Goal: Navigation & Orientation: Find specific page/section

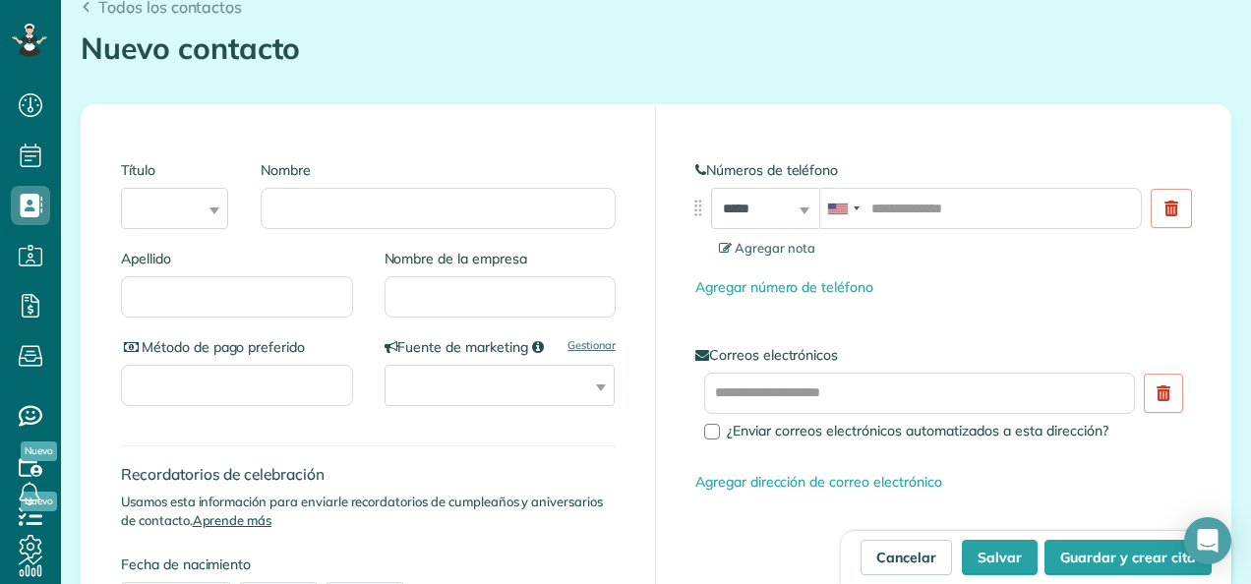
scroll to position [197, 0]
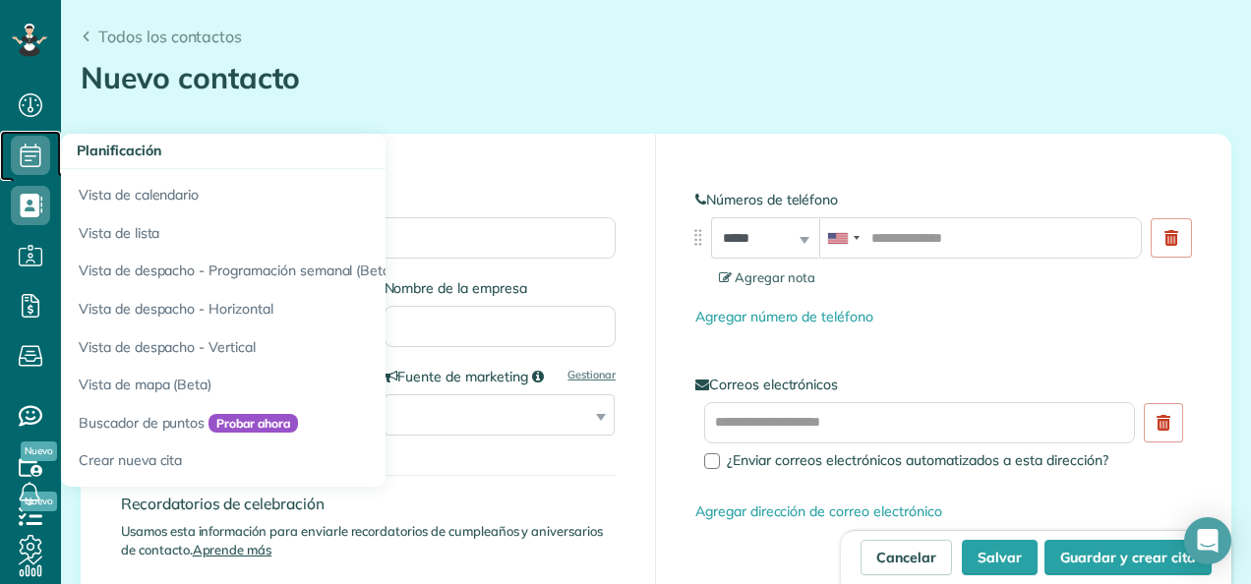
click at [37, 156] on icon at bounding box center [30, 155] width 39 height 39
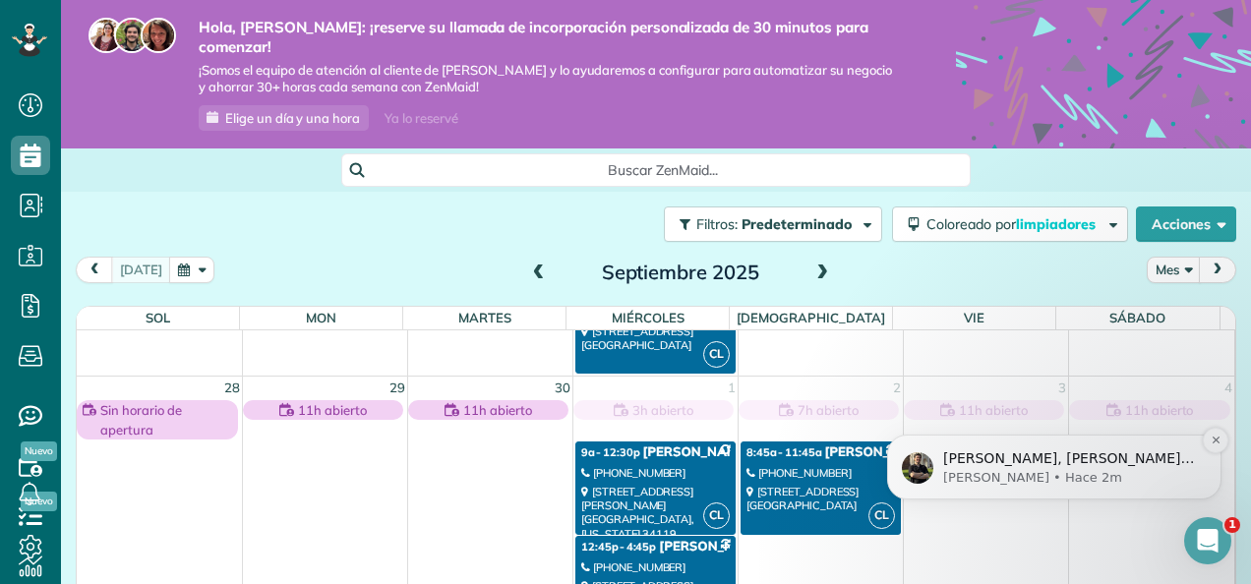
click at [964, 478] on p "[PERSON_NAME] • Hace 2m" at bounding box center [1070, 478] width 254 height 18
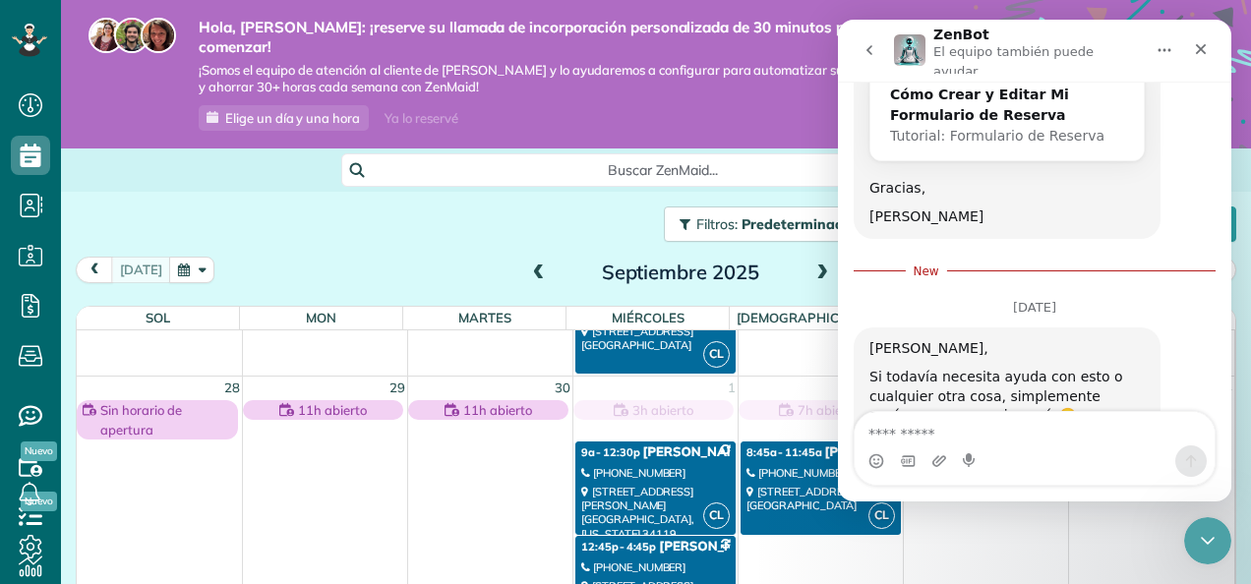
scroll to position [1400, 0]
click at [1197, 45] on icon "Cerrar" at bounding box center [1201, 49] width 16 height 16
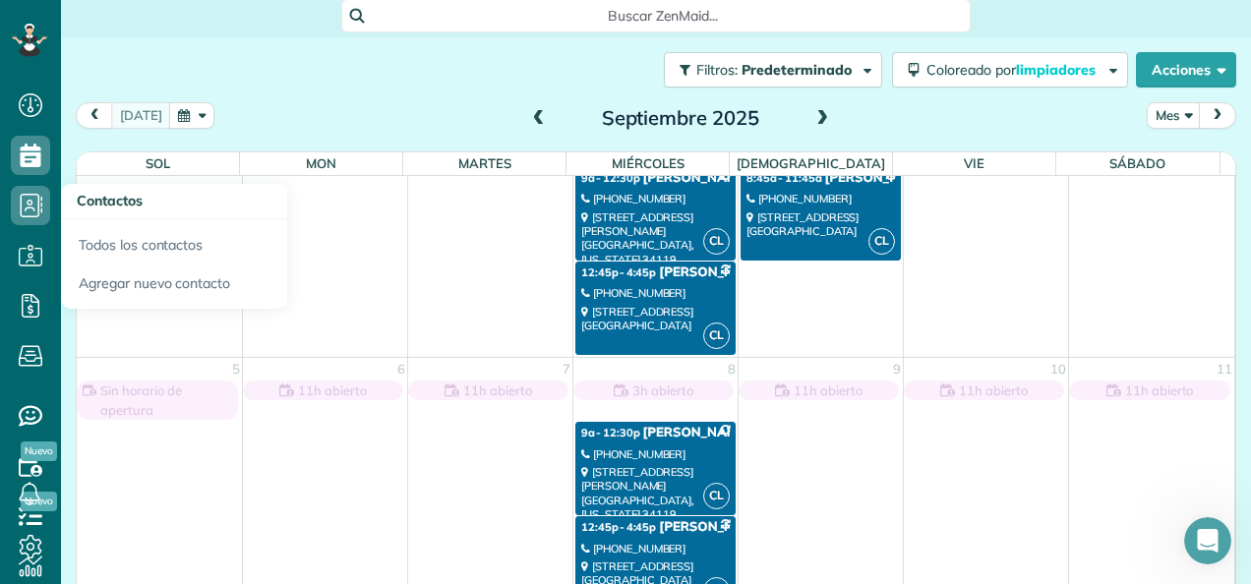
scroll to position [154, 0]
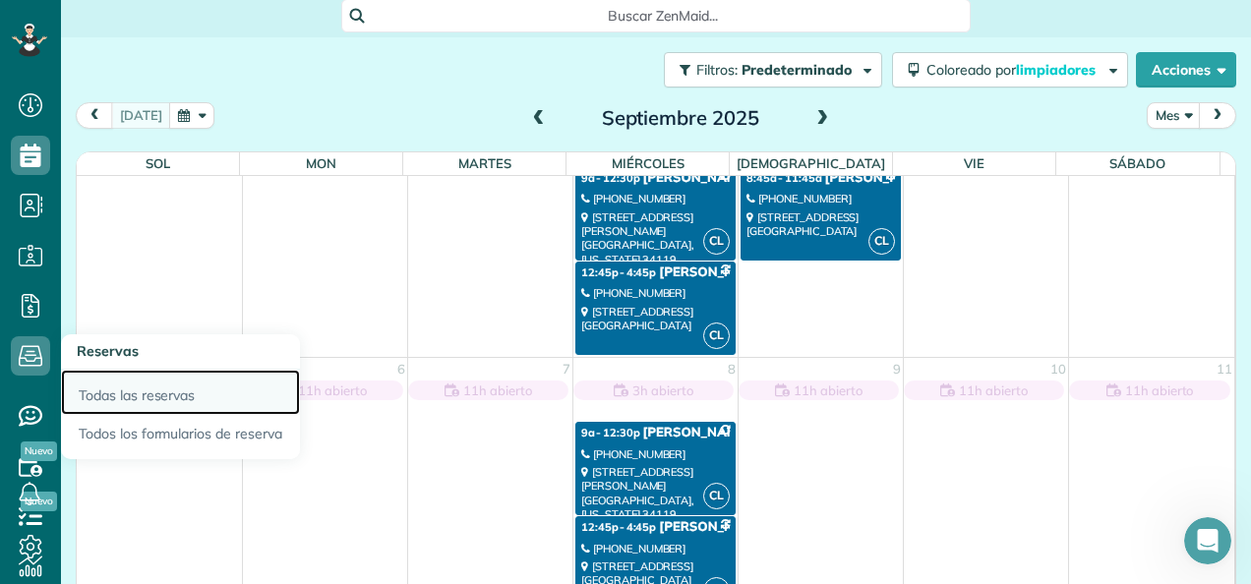
click at [147, 391] on link "Todas las reservas" at bounding box center [180, 392] width 239 height 45
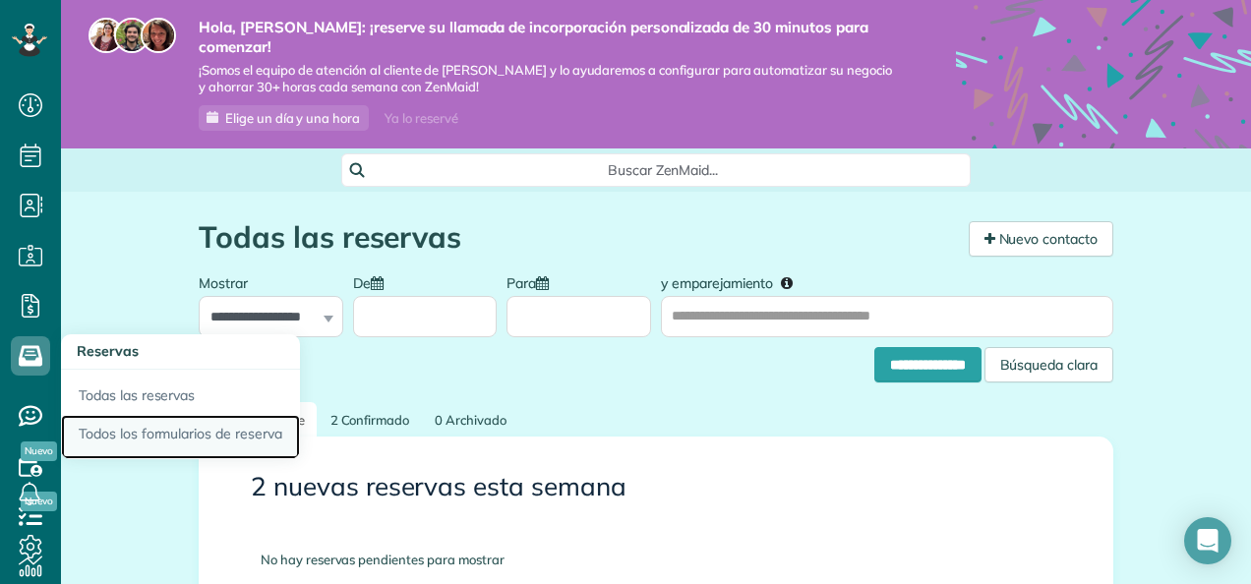
click at [126, 436] on link "Todos los formularios de reserva" at bounding box center [180, 437] width 239 height 45
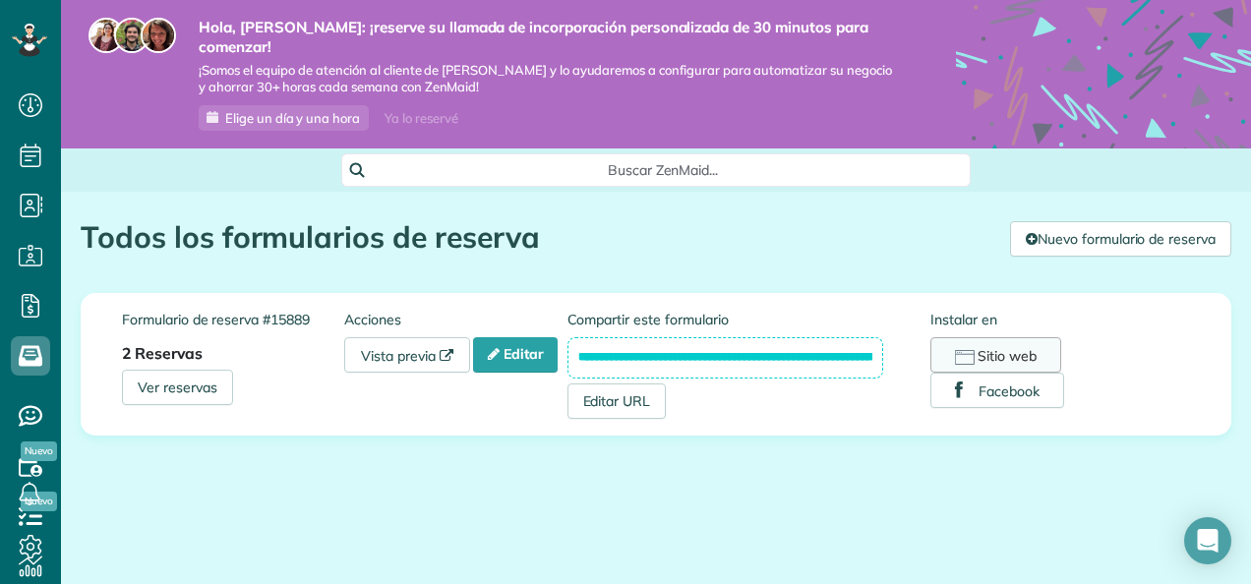
scroll to position [0, 50]
drag, startPoint x: 572, startPoint y: 335, endPoint x: 1013, endPoint y: 326, distance: 440.6
click at [1013, 326] on div "**********" at bounding box center [878, 364] width 623 height 109
